Goal: Task Accomplishment & Management: Use online tool/utility

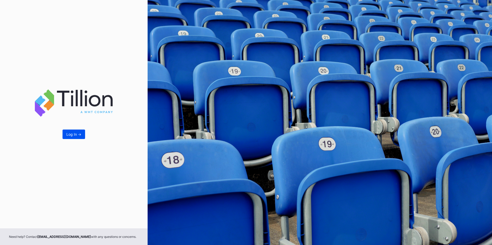
click at [72, 133] on div "Log In ->" at bounding box center [73, 134] width 15 height 4
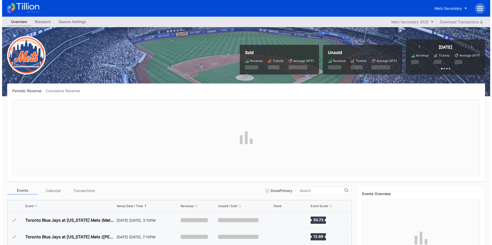
scroll to position [1199, 0]
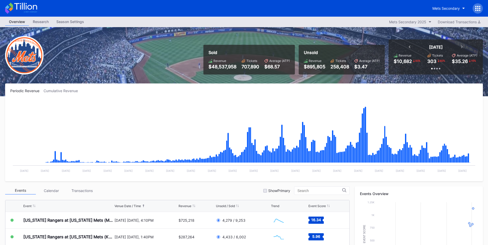
click at [481, 6] on div at bounding box center [478, 8] width 10 height 10
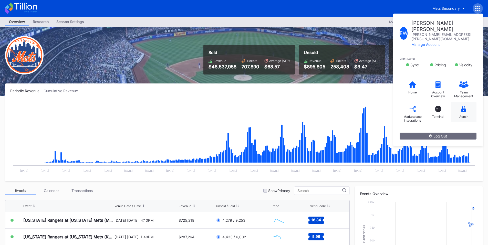
click at [467, 102] on div "Admin" at bounding box center [464, 112] width 26 height 21
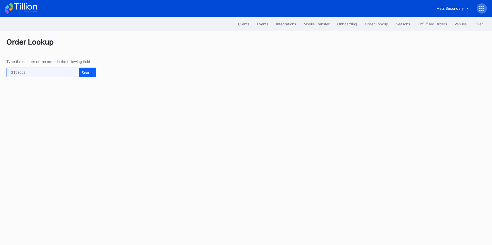
click at [48, 73] on input "text" at bounding box center [42, 73] width 72 height 10
paste input "TB1YY2864B"
click at [88, 72] on div "Search" at bounding box center [88, 72] width 12 height 4
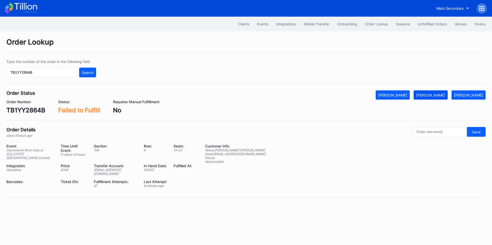
click at [439, 93] on div "[PERSON_NAME]" at bounding box center [430, 95] width 29 height 4
click at [55, 69] on input "TB1YY2864B" at bounding box center [42, 73] width 72 height 10
paste input "272511073"
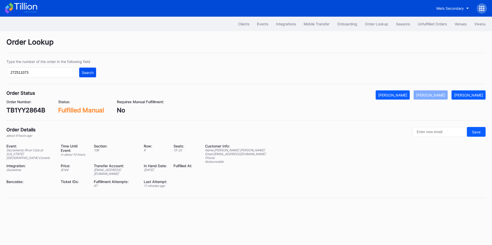
click at [82, 70] on div "Search" at bounding box center [88, 72] width 12 height 4
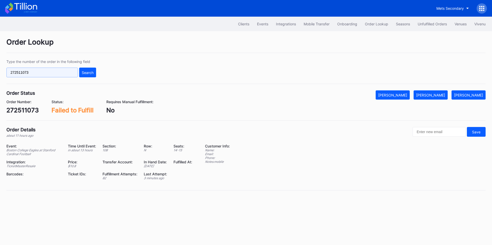
click at [58, 68] on input "272511073" at bounding box center [42, 73] width 72 height 10
paste input "61x8cn8o5wx"
type input "61x8cn8o5wx"
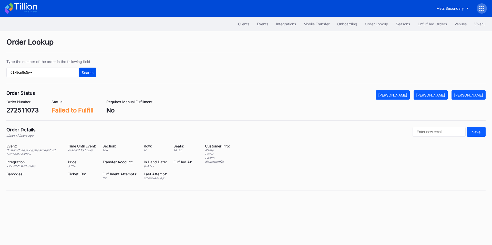
click at [84, 70] on button "Search" at bounding box center [87, 73] width 17 height 10
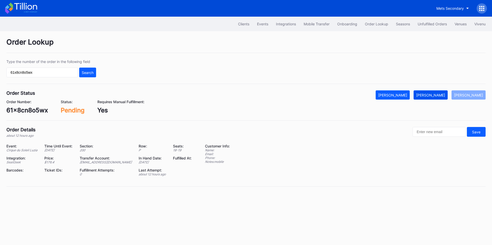
click at [432, 95] on div "[PERSON_NAME]" at bounding box center [430, 95] width 29 height 4
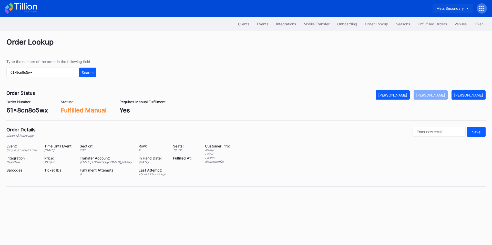
click at [447, 8] on div "Mets Secondary" at bounding box center [449, 8] width 27 height 4
type input "aspire"
click at [451, 31] on div "Cirque du Soleil Aspire Secondary" at bounding box center [440, 32] width 57 height 4
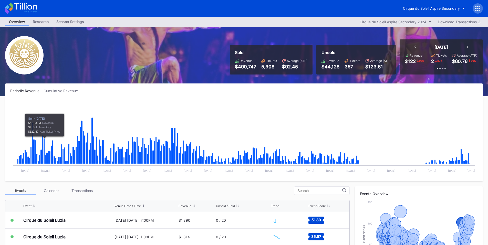
click at [473, 9] on div "Cirque du Soleil Aspire Secondary" at bounding box center [441, 8] width 84 height 10
click at [482, 9] on div at bounding box center [478, 8] width 10 height 10
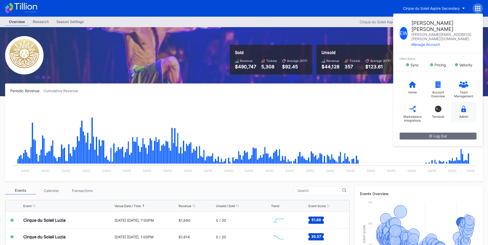
click at [463, 106] on icon at bounding box center [464, 109] width 5 height 6
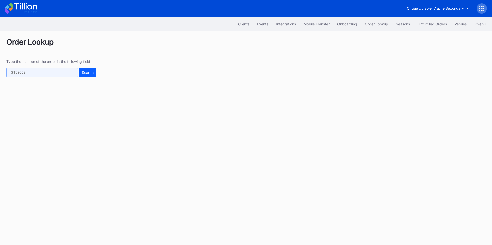
click at [55, 73] on input "text" at bounding box center [42, 73] width 72 height 10
paste input "272511073"
click at [94, 74] on button "Search" at bounding box center [87, 73] width 17 height 10
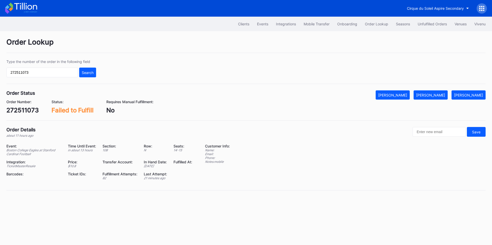
click at [445, 90] on div "Order Lookup Type the number of the order in the following field 272511073 Sear…" at bounding box center [246, 117] width 492 height 172
click at [444, 93] on div "[PERSON_NAME]" at bounding box center [430, 95] width 29 height 4
click at [67, 74] on input "272511073" at bounding box center [42, 73] width 72 height 10
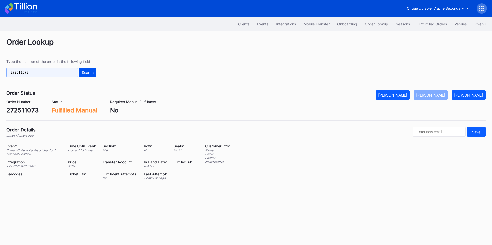
paste input "623727548"
click at [87, 73] on div "Search" at bounding box center [88, 72] width 12 height 4
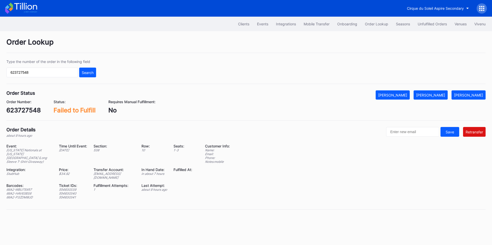
click at [27, 188] on div "66A2-WBU75XR7" at bounding box center [29, 190] width 46 height 4
copy div "66A2-WBU75XR7"
click at [28, 192] on div "66A2-HAV63BS6" at bounding box center [29, 194] width 46 height 4
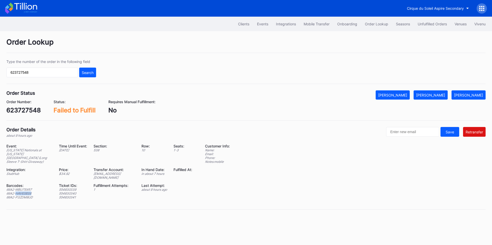
click at [28, 192] on div "66A2-HAV63BS6" at bounding box center [29, 194] width 46 height 4
copy div "66A2-HAV63BS6"
click at [26, 192] on div "Event: Washington Nationals at New York Mets (Long Sleeve T-Shirt Giveaway) Tim…" at bounding box center [102, 173] width 192 height 59
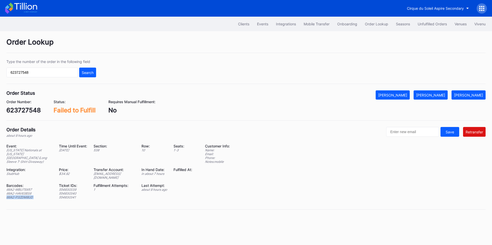
click at [26, 192] on div "Event: Washington Nationals at New York Mets (Long Sleeve T-Shirt Giveaway) Tim…" at bounding box center [102, 173] width 192 height 59
copy div "66A2-P3ZDM8UD"
click at [111, 172] on div "ed-8158518@eventdynamic.com" at bounding box center [115, 176] width 42 height 8
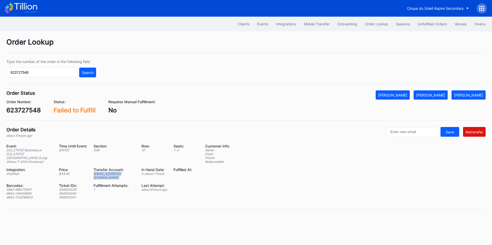
copy div "ed-8158518@eventdynamic.com"
click at [29, 111] on div "623727548" at bounding box center [23, 110] width 34 height 7
copy div "623727548"
click at [27, 188] on div "66A2-WBU75XR7" at bounding box center [29, 190] width 46 height 4
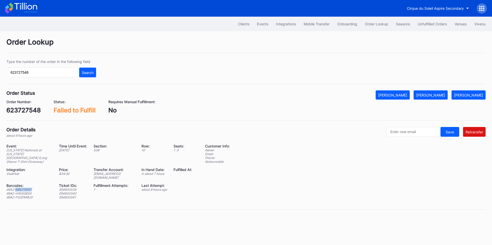
click at [27, 188] on div "66A2-WBU75XR7" at bounding box center [29, 190] width 46 height 4
copy div "66A2-WBU75XR7"
click at [27, 192] on div "66A2-HAV63BS6" at bounding box center [29, 194] width 46 height 4
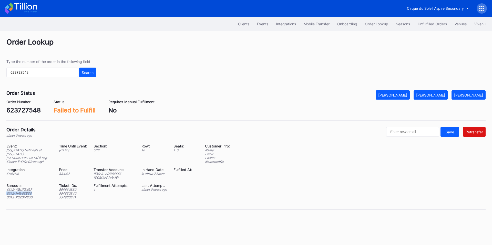
click at [27, 192] on div "66A2-HAV63BS6" at bounding box center [29, 194] width 46 height 4
copy div "66A2-HAV63BS6"
click at [29, 196] on div "66A2-P3ZDM8UD" at bounding box center [29, 198] width 46 height 4
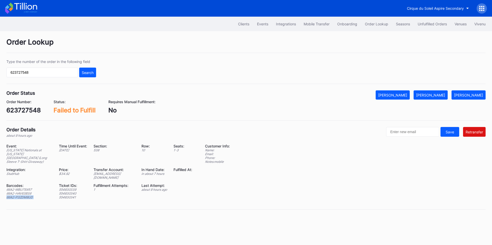
copy div "66A2-P3ZDM8UD"
click at [437, 93] on div "[PERSON_NAME]" at bounding box center [430, 95] width 29 height 4
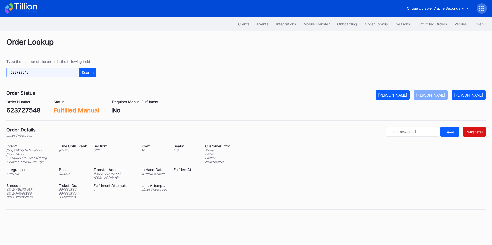
click at [45, 73] on input "623727548" at bounding box center [42, 73] width 72 height 10
paste input "272518110"
type input "272518110"
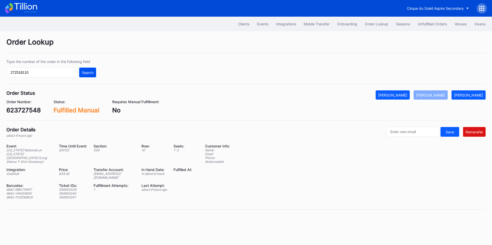
click at [90, 71] on div "Search" at bounding box center [88, 72] width 12 height 4
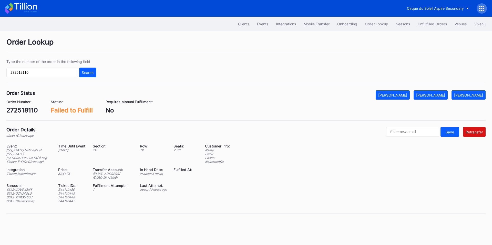
click at [109, 172] on div "ed-8158525@eventdynamic.com" at bounding box center [113, 176] width 41 height 8
copy div "ed-8158525@eventdynamic.com"
click at [18, 109] on div "272518110" at bounding box center [22, 110] width 32 height 7
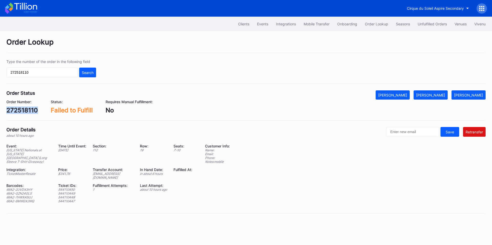
click at [18, 109] on div "272518110" at bounding box center [22, 110] width 32 height 7
copy div "272518110"
click at [430, 24] on div "Unfulfilled Orders" at bounding box center [432, 24] width 29 height 4
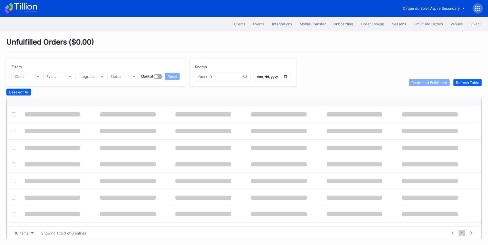
click at [210, 74] on div at bounding box center [223, 77] width 56 height 8
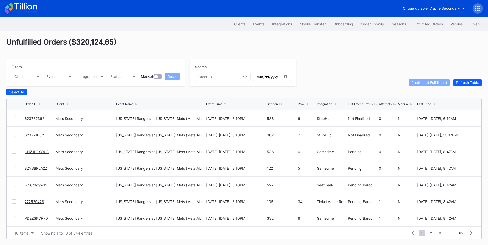
click at [211, 79] on input "text" at bounding box center [220, 77] width 45 height 4
click at [30, 78] on button "Client" at bounding box center [27, 76] width 31 height 7
type input "mets"
click at [35, 100] on div "Mets Secondary" at bounding box center [28, 99] width 27 height 4
click at [132, 79] on button "Status" at bounding box center [123, 76] width 31 height 7
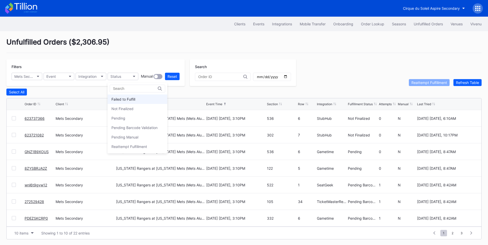
click at [129, 97] on div "Failed to Fulfill" at bounding box center [123, 99] width 24 height 4
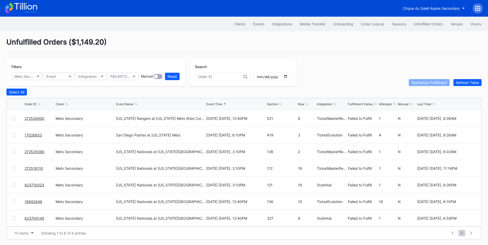
click at [13, 120] on div at bounding box center [14, 118] width 4 height 4
click at [14, 152] on div at bounding box center [14, 152] width 4 height 4
click at [14, 169] on div at bounding box center [14, 168] width 4 height 4
click at [13, 187] on div at bounding box center [14, 185] width 4 height 4
click at [13, 220] on div at bounding box center [14, 218] width 4 height 4
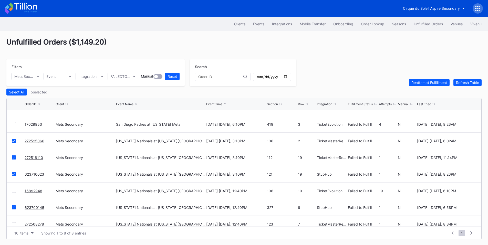
scroll to position [17, 0]
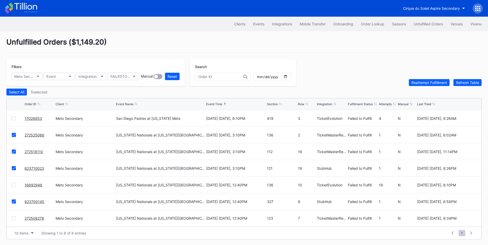
click at [15, 221] on div at bounding box center [14, 219] width 4 height 4
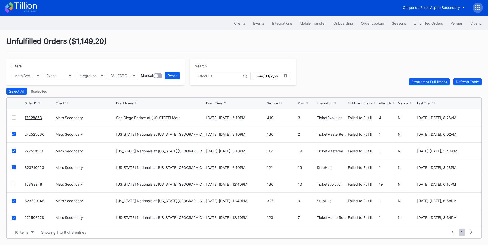
scroll to position [2, 0]
click at [418, 83] on div "Reattempt Fulfillment" at bounding box center [430, 82] width 36 height 4
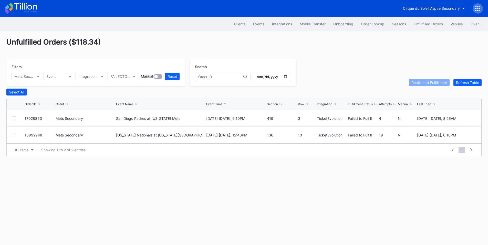
scroll to position [0, 0]
click at [377, 24] on div "Order Lookup" at bounding box center [376, 24] width 23 height 4
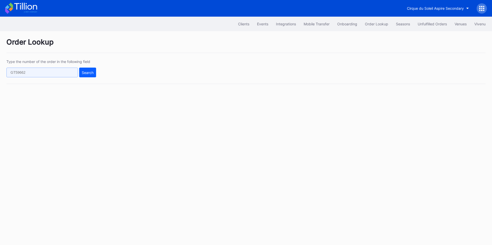
click at [45, 72] on input "text" at bounding box center [42, 73] width 72 height 10
drag, startPoint x: 45, startPoint y: 72, endPoint x: 55, endPoint y: 74, distance: 10.0
click at [45, 72] on input "text" at bounding box center [42, 73] width 72 height 10
paste input "623710023"
click at [89, 75] on button "Search" at bounding box center [87, 73] width 17 height 10
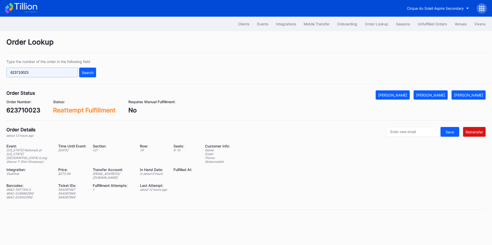
click at [35, 74] on input "623710023" at bounding box center [42, 73] width 72 height 10
paste input "272508278"
click at [84, 74] on div "Search" at bounding box center [88, 72] width 12 height 4
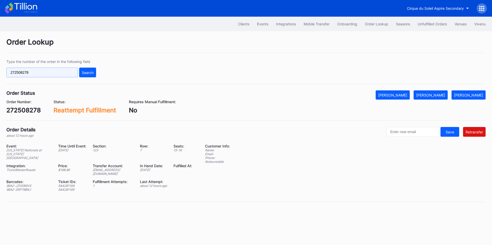
click at [63, 75] on input "272508278" at bounding box center [42, 73] width 72 height 10
paste input "623700145"
click at [97, 74] on div "Type the number of the order in the following field 623700145 Search" at bounding box center [245, 71] width 479 height 25
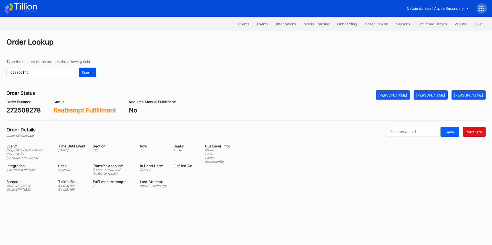
click at [88, 74] on div "Search" at bounding box center [88, 72] width 12 height 4
click at [58, 73] on input "623700145" at bounding box center [42, 73] width 72 height 10
paste input "16892948"
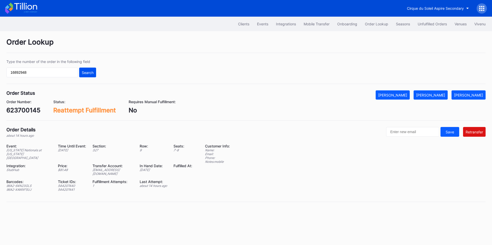
click at [81, 74] on button "Search" at bounding box center [87, 73] width 17 height 10
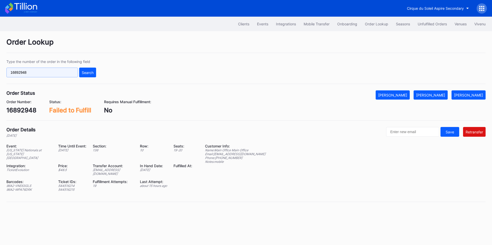
click at [28, 70] on input "16892948" at bounding box center [42, 73] width 72 height 10
paste input "62372143"
click at [95, 74] on button "Search" at bounding box center [87, 73] width 17 height 10
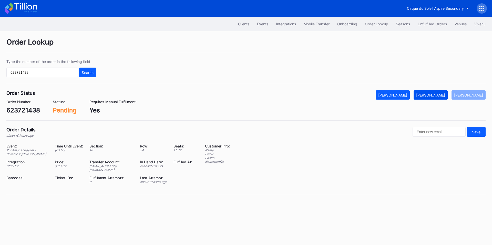
click at [437, 97] on div "[PERSON_NAME]" at bounding box center [430, 95] width 29 height 4
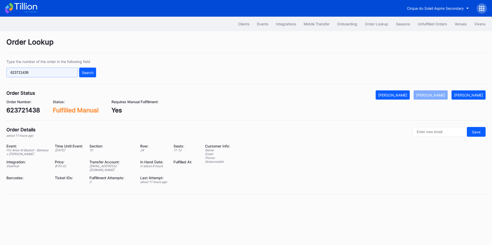
click at [44, 70] on input "623721438" at bounding box center [42, 73] width 72 height 10
paste input "13562"
type input "623713562"
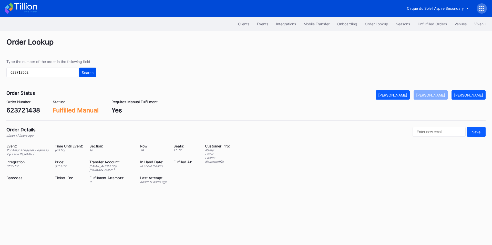
click at [85, 71] on div "Search" at bounding box center [88, 72] width 12 height 4
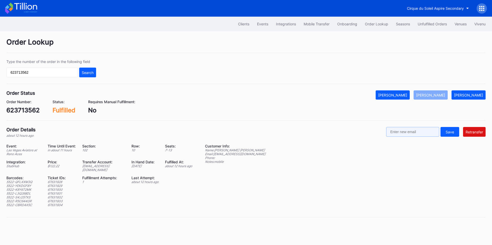
click at [408, 133] on input "text" at bounding box center [412, 132] width 53 height 10
paste input "nicmcq@yahoo.com"
type input "nicmcq@yahoo.com"
click at [471, 132] on div "Retransfer" at bounding box center [474, 132] width 17 height 4
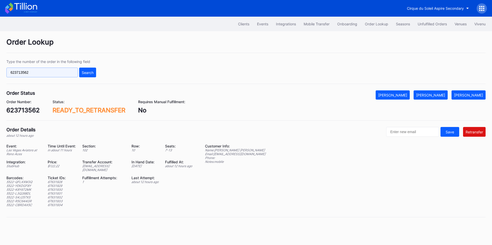
click at [58, 73] on input "623713562" at bounding box center [42, 73] width 72 height 10
paste input "272511073"
click at [84, 72] on div "Search" at bounding box center [88, 72] width 12 height 4
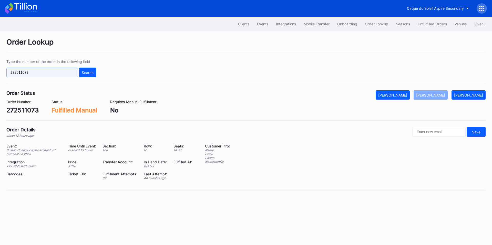
click at [49, 72] on input "272511073" at bounding box center [42, 73] width 72 height 10
paste input "623651137"
type input "623651137"
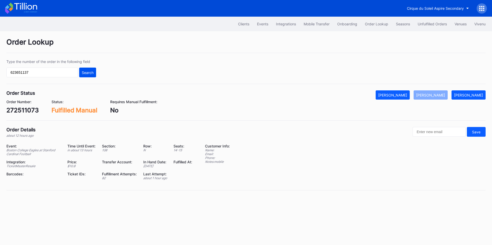
click at [87, 74] on div "Search" at bounding box center [88, 72] width 12 height 4
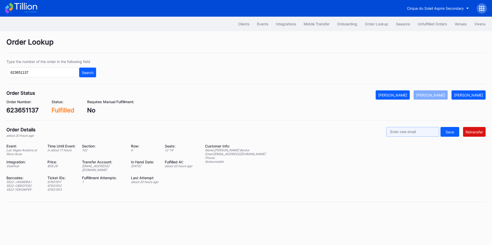
click at [423, 135] on input "text" at bounding box center [412, 132] width 53 height 10
paste input "pikedreams@gmail.com"
type input "pikedreams@gmail.com"
click at [472, 131] on div "Retransfer" at bounding box center [474, 132] width 17 height 4
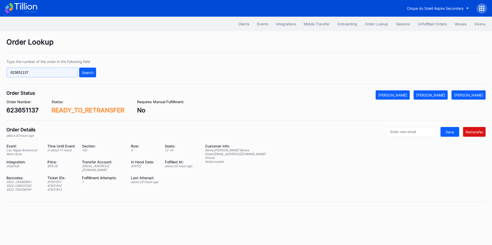
click at [33, 75] on input "623651137" at bounding box center [42, 73] width 72 height 10
paste input "721082"
click at [89, 73] on div "Search" at bounding box center [88, 72] width 12 height 4
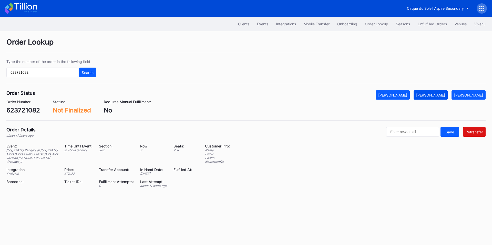
click at [410, 93] on button "[PERSON_NAME]" at bounding box center [393, 94] width 34 height 9
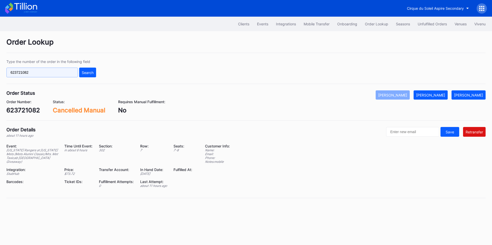
click at [58, 74] on input "623721082" at bounding box center [42, 73] width 72 height 10
paste input "7548"
click at [86, 74] on div "Search" at bounding box center [88, 72] width 12 height 4
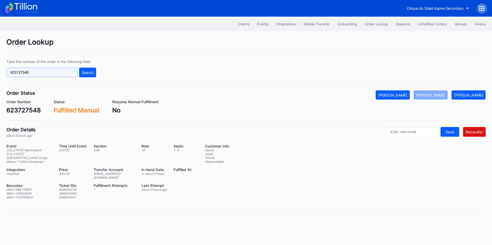
click at [59, 74] on input "623727548" at bounding box center [42, 73] width 72 height 10
paste input "37366"
click at [91, 73] on div "Search" at bounding box center [88, 72] width 12 height 4
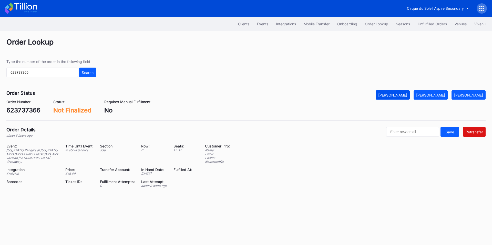
click at [403, 96] on div "[PERSON_NAME]" at bounding box center [392, 95] width 29 height 4
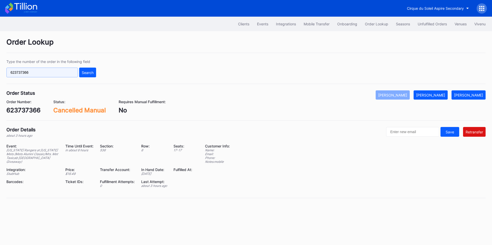
click at [46, 72] on input "623737366" at bounding box center [42, 73] width 72 height 10
paste input "17015700"
click at [95, 72] on button "Search" at bounding box center [87, 73] width 17 height 10
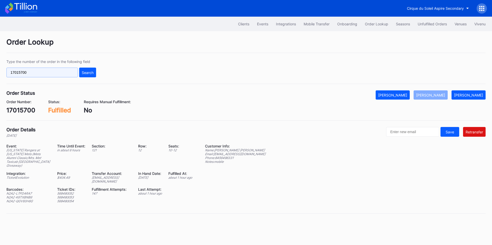
click at [70, 72] on input "17015700" at bounding box center [42, 73] width 72 height 10
paste input "968796033"
type input "968796033"
click at [88, 71] on div "Search" at bounding box center [88, 72] width 12 height 4
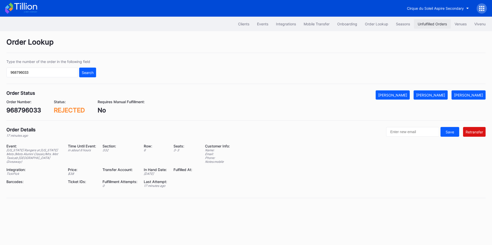
click at [433, 23] on div "Unfulfilled Orders" at bounding box center [432, 24] width 29 height 4
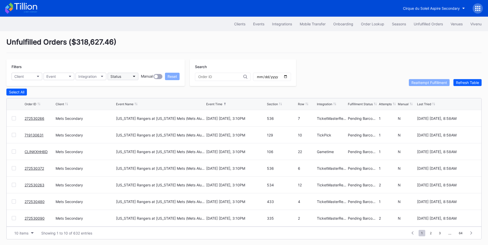
click at [122, 76] on button "Status" at bounding box center [123, 76] width 31 height 7
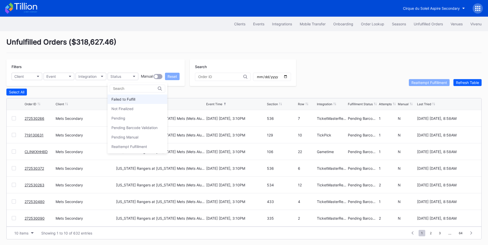
click at [125, 99] on div "Failed to Fulfill" at bounding box center [123, 99] width 24 height 4
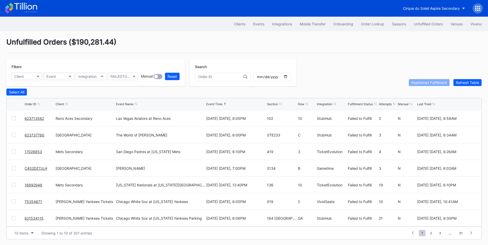
click at [31, 121] on link "623713562" at bounding box center [34, 118] width 19 height 4
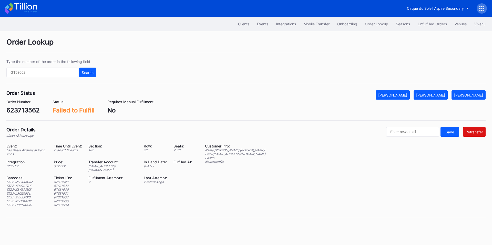
click at [30, 108] on div "623713562" at bounding box center [22, 110] width 33 height 7
copy div "623713562"
click at [434, 91] on button "[PERSON_NAME]" at bounding box center [431, 94] width 34 height 9
click at [62, 72] on input "text" at bounding box center [42, 73] width 72 height 10
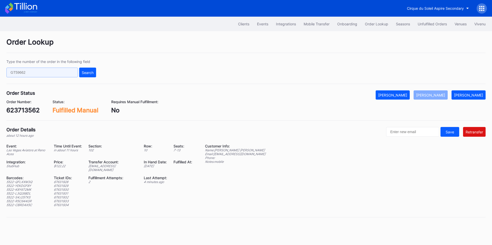
click at [62, 72] on input "text" at bounding box center [42, 73] width 72 height 10
paste input "623651137"
type input "623651137"
click at [89, 72] on div "Search" at bounding box center [88, 72] width 12 height 4
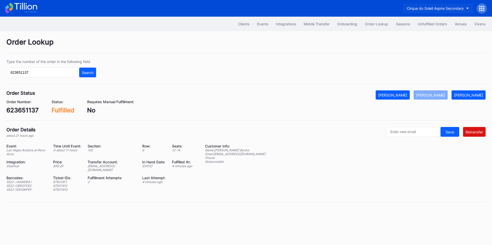
click at [435, 7] on div "Cirque du Soleil Aspire Secondary" at bounding box center [435, 8] width 57 height 4
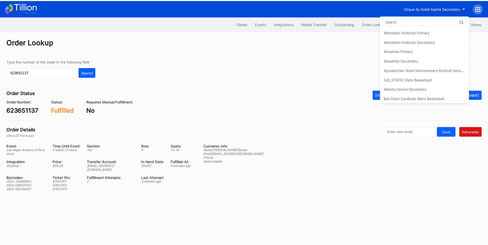
scroll to position [190, 0]
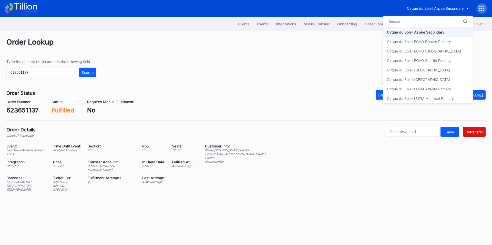
click at [403, 30] on div "Cirque du Soleil Aspire Secondary" at bounding box center [415, 32] width 57 height 4
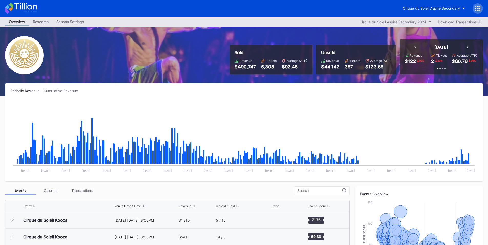
scroll to position [5148, 0]
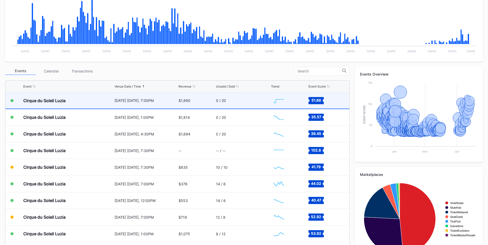
click at [159, 104] on div "[DATE] [DATE], 7:00PM" at bounding box center [146, 101] width 63 height 16
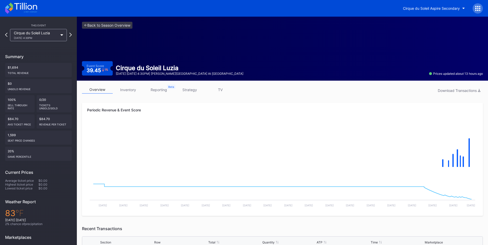
click at [478, 9] on icon at bounding box center [477, 8] width 5 height 5
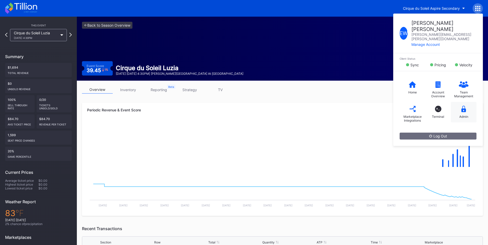
click at [467, 102] on div "Admin" at bounding box center [464, 112] width 26 height 21
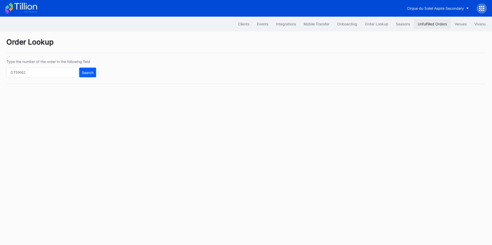
click at [424, 25] on div "Unfulfilled Orders" at bounding box center [432, 24] width 29 height 4
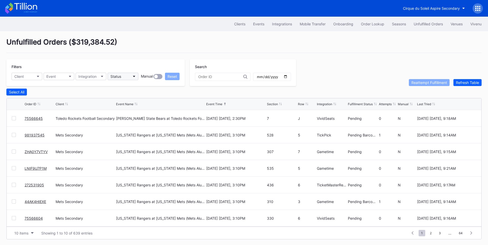
click at [135, 77] on icon "button" at bounding box center [134, 77] width 3 height 2
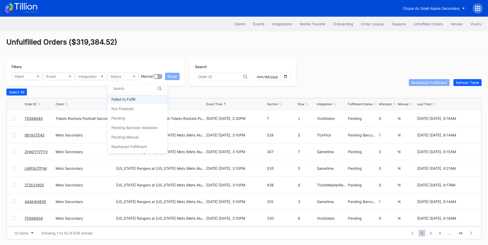
click at [137, 100] on div "Failed to Fulfill" at bounding box center [138, 99] width 60 height 9
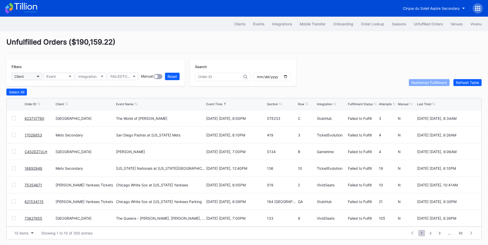
click at [39, 78] on button "Client" at bounding box center [27, 76] width 31 height 7
type input "mets"
click at [38, 101] on div "Mets Secondary" at bounding box center [42, 99] width 60 height 9
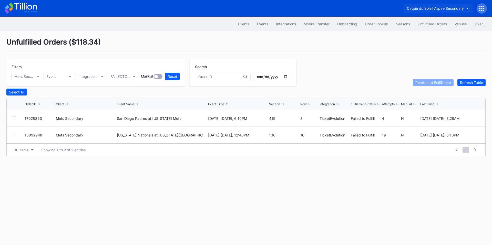
click at [425, 8] on div "Cirque du Soleil Aspire Secondary" at bounding box center [435, 8] width 57 height 4
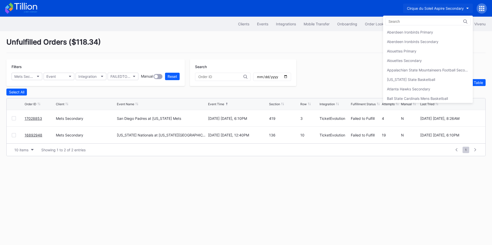
scroll to position [190, 0]
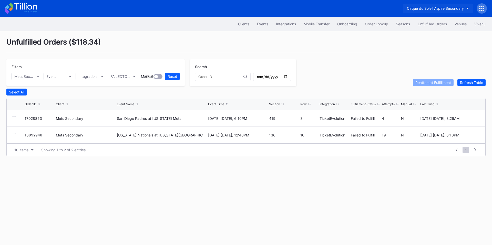
click at [433, 8] on div "Cirque du Soleil Aspire Secondary" at bounding box center [435, 8] width 57 height 4
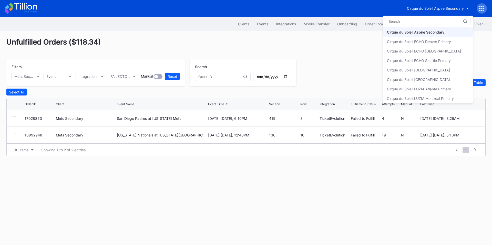
click at [425, 34] on div "Cirque du Soleil Aspire Secondary" at bounding box center [415, 32] width 57 height 4
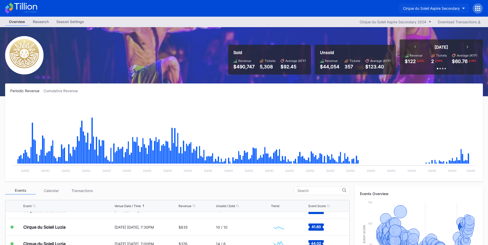
click at [451, 10] on div "Cirque du Soleil Aspire Secondary" at bounding box center [431, 8] width 57 height 4
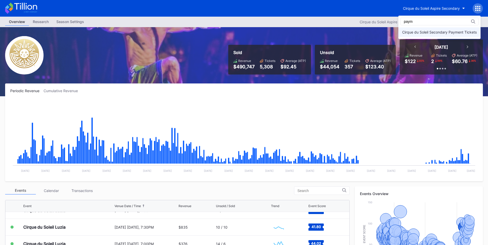
type input "paym"
click at [432, 35] on div "Cirque du Soleil Secondary Payment Tickets" at bounding box center [440, 31] width 82 height 9
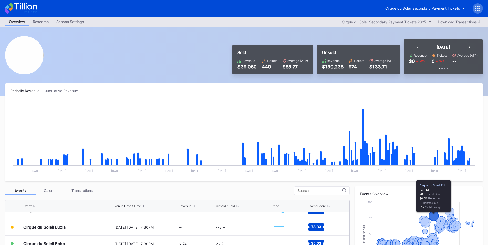
click at [481, 10] on div at bounding box center [478, 8] width 10 height 10
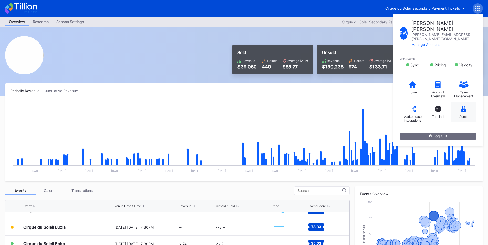
click at [464, 102] on div "Admin" at bounding box center [464, 112] width 26 height 21
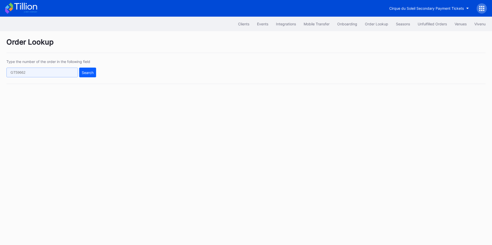
click at [54, 75] on input "text" at bounding box center [42, 73] width 72 height 10
paste input "0ry7ck6o8v6"
click at [88, 75] on div "Search" at bounding box center [88, 72] width 12 height 4
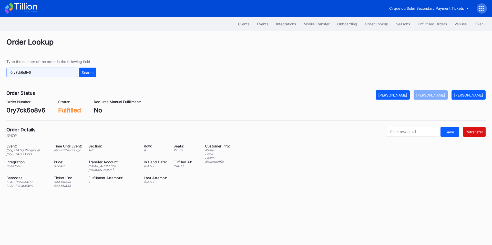
click at [49, 72] on input "0ry7ck6o8v6" at bounding box center [42, 73] width 72 height 10
paste input "623755814"
click at [86, 72] on div "Search" at bounding box center [88, 72] width 12 height 4
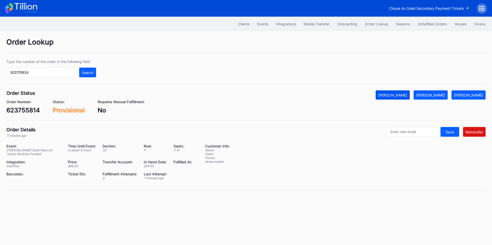
click at [401, 98] on button "[PERSON_NAME]" at bounding box center [393, 94] width 34 height 9
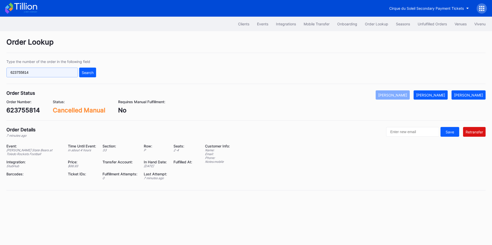
click at [52, 77] on input "623755814" at bounding box center [42, 73] width 72 height 10
click at [51, 77] on input "623755814" at bounding box center [42, 73] width 72 height 10
paste input "6599"
click at [84, 69] on button "Search" at bounding box center [87, 73] width 17 height 10
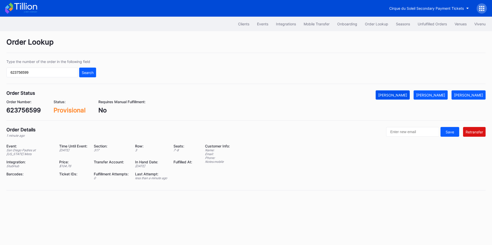
click at [403, 95] on div "[PERSON_NAME]" at bounding box center [392, 95] width 29 height 4
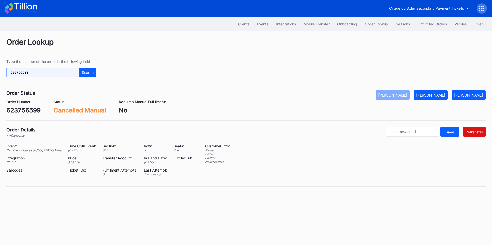
click at [49, 75] on input "623756599" at bounding box center [42, 73] width 72 height 10
paste input "892"
click at [91, 74] on div "Search" at bounding box center [88, 72] width 12 height 4
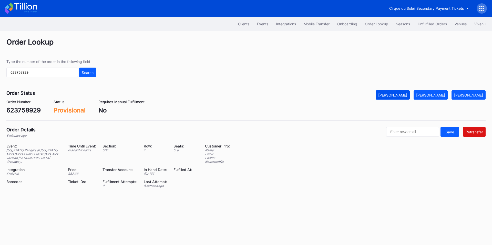
click at [410, 91] on button "[PERSON_NAME]" at bounding box center [393, 94] width 34 height 9
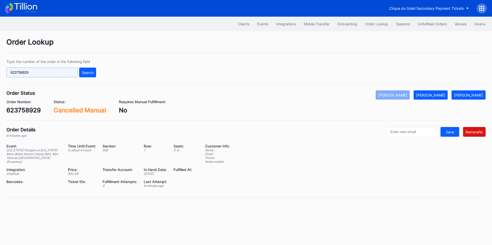
click at [58, 73] on input "623758929" at bounding box center [42, 73] width 72 height 10
paste input "0ry7ck6o8v6"
click at [79, 74] on button "Search" at bounding box center [87, 73] width 17 height 10
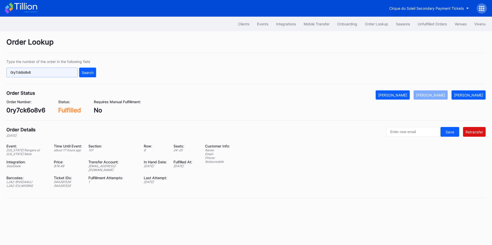
click at [56, 75] on input "0ry7ck6o8v6" at bounding box center [42, 73] width 72 height 10
paste input "623761834"
type input "623761834"
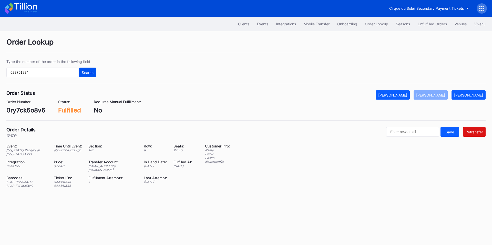
click at [92, 72] on div "Search" at bounding box center [88, 72] width 12 height 4
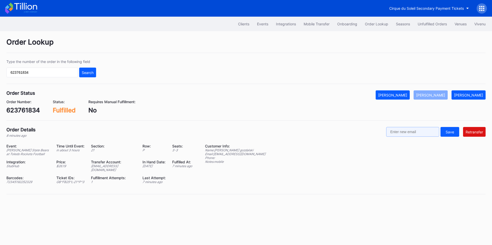
click at [416, 130] on input "text" at bounding box center [412, 132] width 53 height 10
paste input "[EMAIL_ADDRESS][DOMAIN_NAME]"
type input "[EMAIL_ADDRESS][DOMAIN_NAME]"
click at [473, 133] on div "Retransfer" at bounding box center [474, 132] width 17 height 4
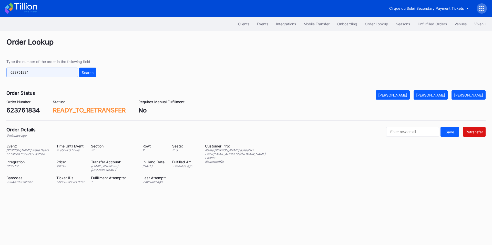
click at [67, 73] on input "623761834" at bounding box center [42, 73] width 72 height 10
